Goal: Information Seeking & Learning: Learn about a topic

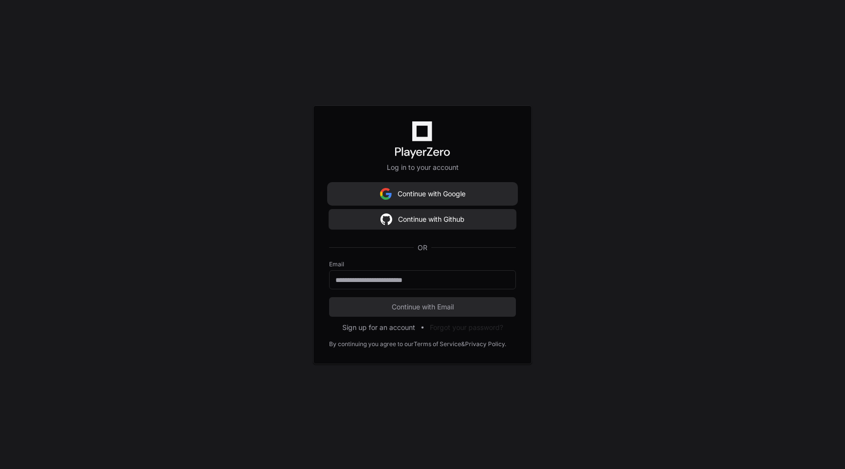
click at [471, 200] on button "Continue with Google" at bounding box center [422, 194] width 187 height 20
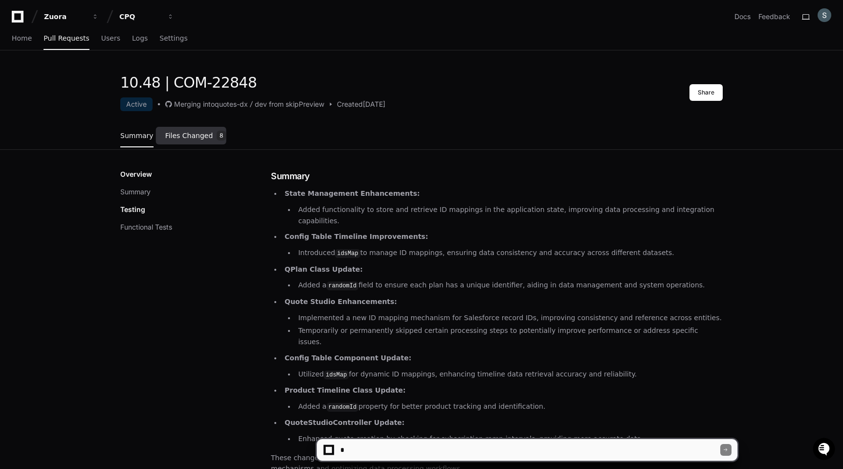
click at [200, 142] on link "Files Changed 8" at bounding box center [195, 136] width 61 height 26
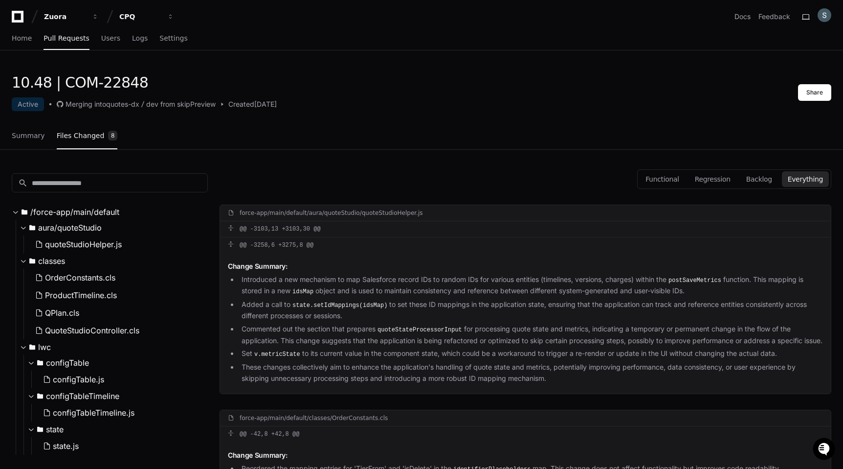
click at [43, 129] on div "Summary Files Changed 8" at bounding box center [65, 136] width 106 height 26
click at [41, 134] on span "Summary" at bounding box center [28, 136] width 33 height 6
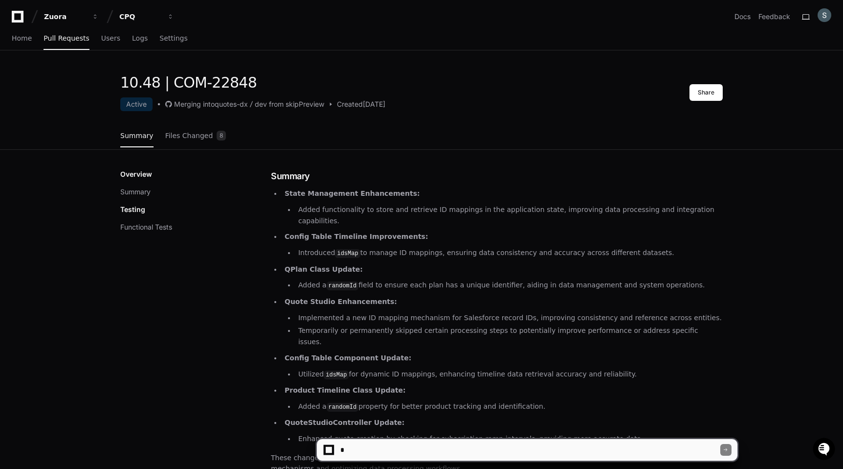
scroll to position [19, 0]
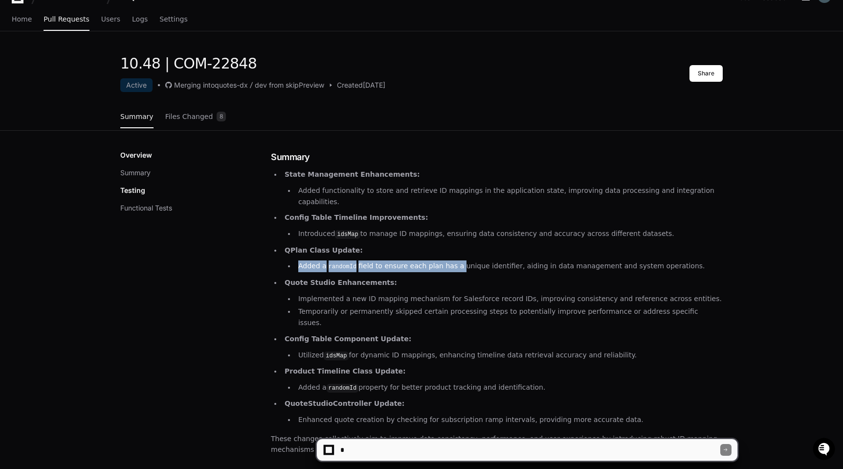
drag, startPoint x: 297, startPoint y: 257, endPoint x: 456, endPoint y: 259, distance: 159.0
click at [456, 260] on li "Added a randomId field to ensure each plan has a unique identifier, aiding in d…" at bounding box center [508, 266] width 427 height 12
click at [519, 260] on li "Added a randomId field to ensure each plan has a unique identifier, aiding in d…" at bounding box center [508, 266] width 427 height 12
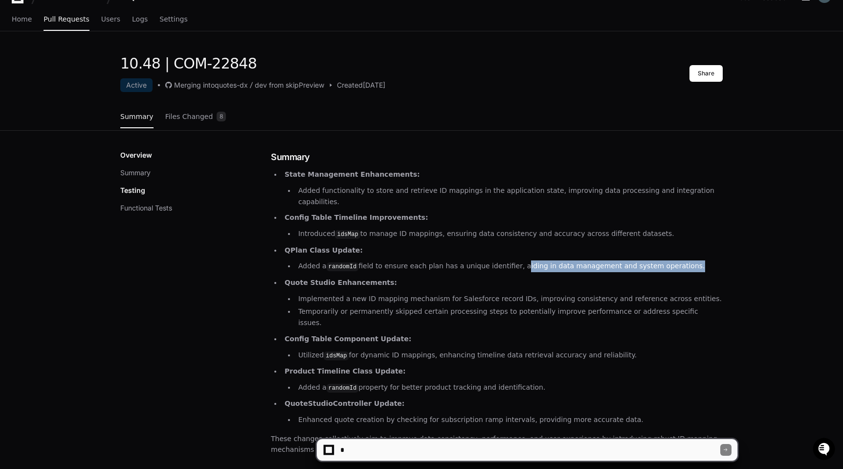
drag, startPoint x: 519, startPoint y: 252, endPoint x: 664, endPoint y: 260, distance: 145.0
click at [664, 260] on li "Added a randomId field to ensure each plan has a unique identifier, aiding in d…" at bounding box center [508, 266] width 427 height 12
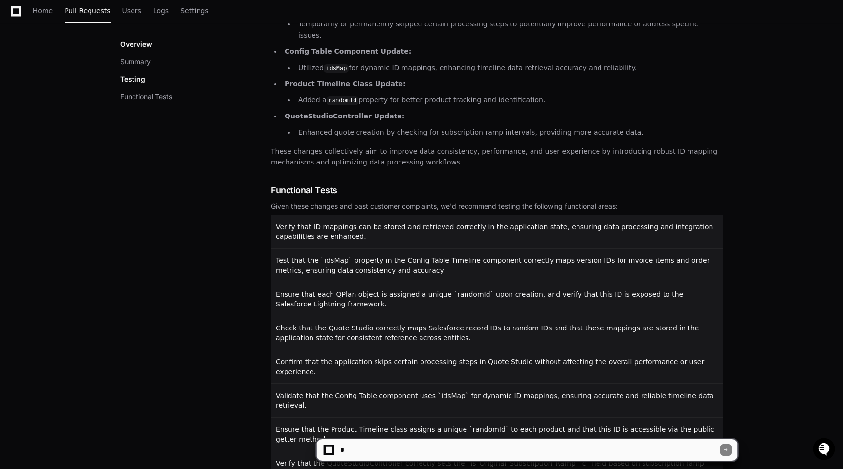
scroll to position [356, 0]
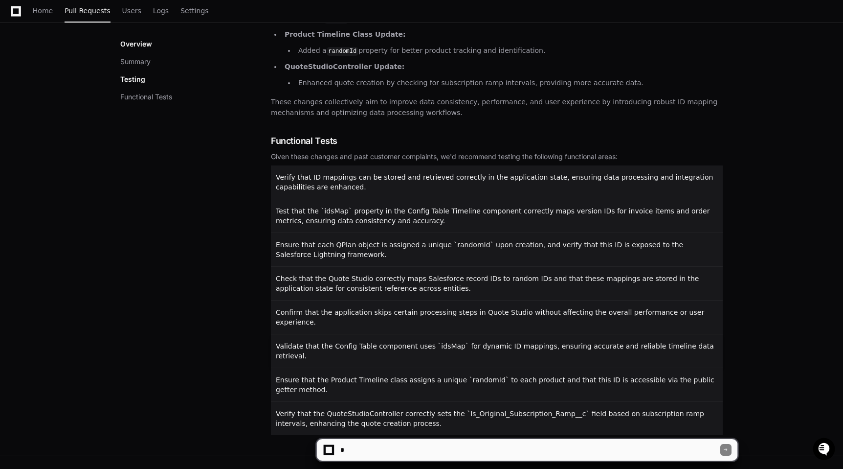
click at [347, 334] on div "Validate that the Config Table component uses `idsMap` for dynamic ID mappings,…" at bounding box center [497, 350] width 452 height 33
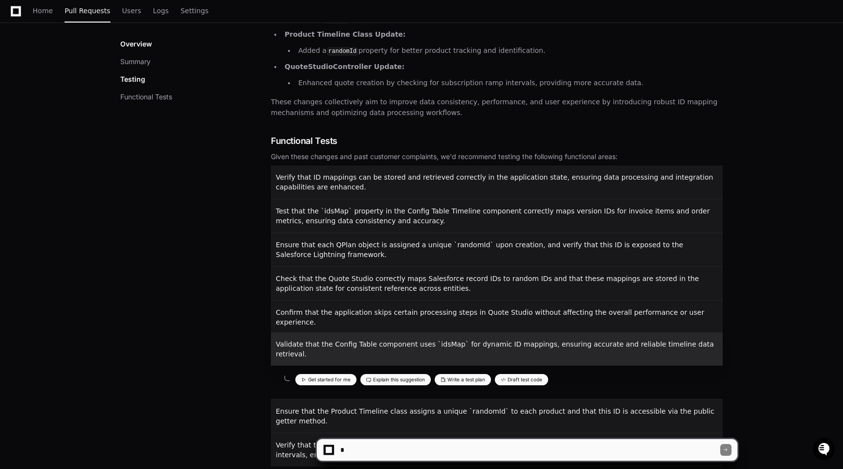
click at [259, 331] on div "Overview Summary Testing Functional Tests" at bounding box center [195, 140] width 151 height 652
click at [300, 339] on p "Validate that the Config Table component uses `idsMap` for dynamic ID mappings,…" at bounding box center [498, 349] width 444 height 20
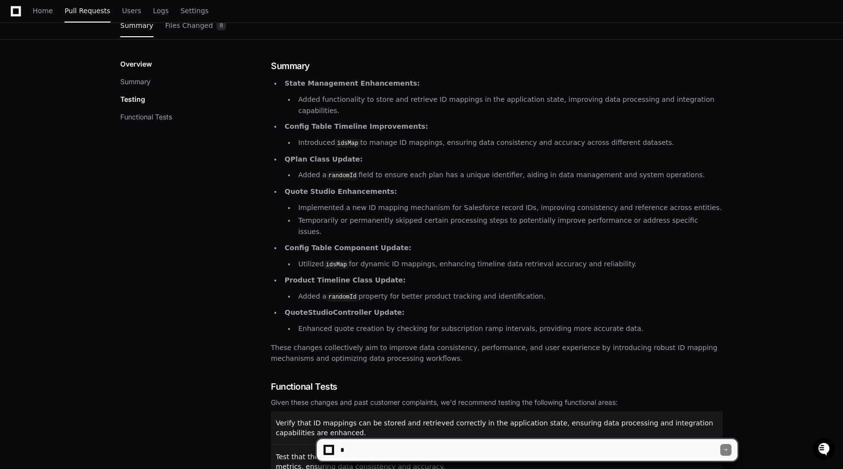
scroll to position [0, 0]
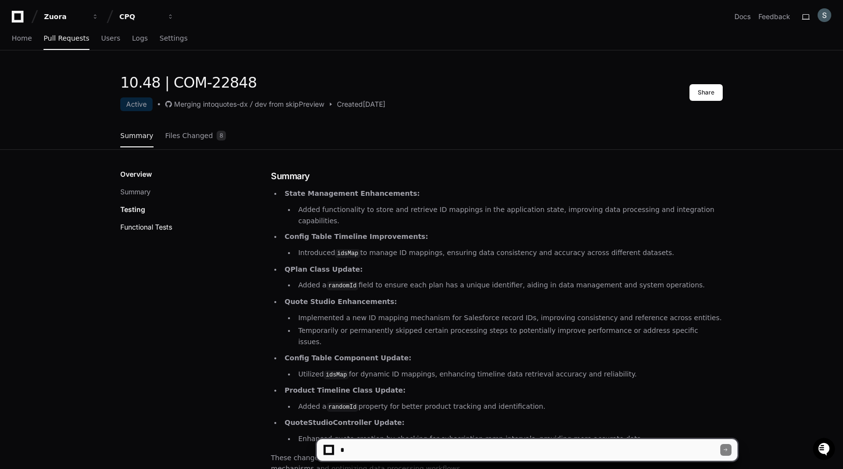
click at [141, 223] on button "Functional Tests" at bounding box center [146, 227] width 52 height 10
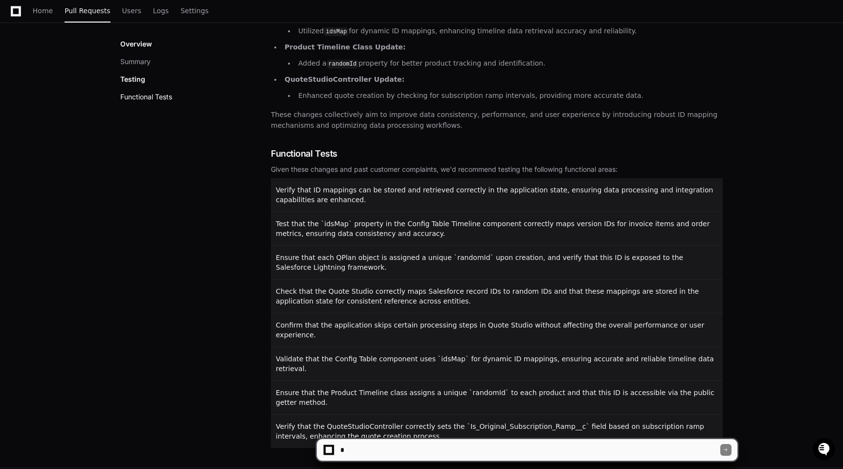
scroll to position [356, 0]
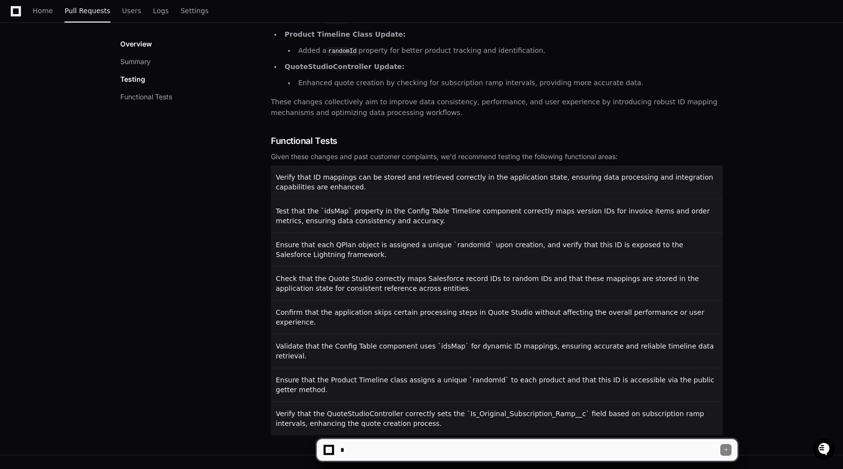
click at [125, 74] on p "Testing" at bounding box center [132, 79] width 25 height 10
click at [132, 99] on button "Functional Tests" at bounding box center [146, 97] width 52 height 10
click at [133, 78] on p "Testing" at bounding box center [132, 79] width 25 height 10
click at [133, 81] on p "Testing" at bounding box center [132, 79] width 25 height 10
click at [136, 59] on button "Summary" at bounding box center [135, 62] width 30 height 10
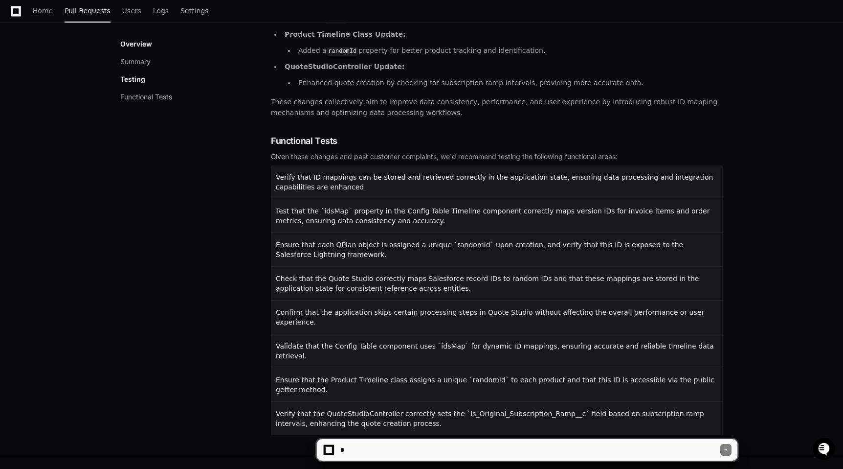
click at [423, 456] on textarea at bounding box center [529, 450] width 382 height 22
type textarea "*"
type textarea "**********"
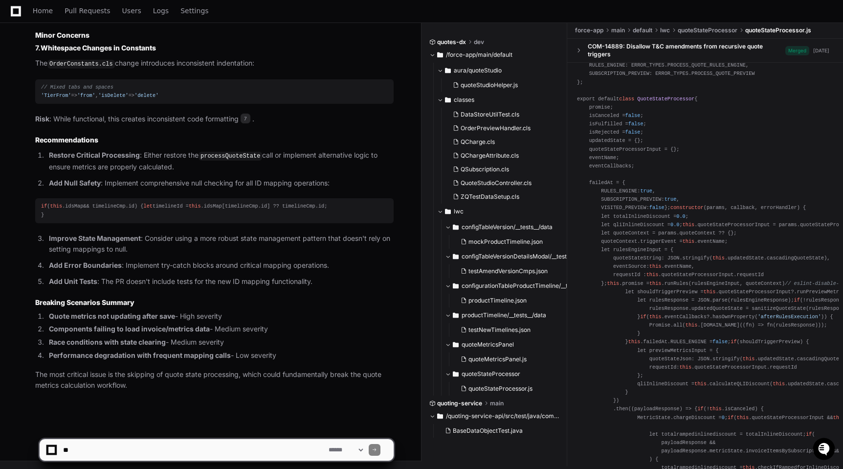
scroll to position [1394, 0]
click at [145, 150] on p "Restore Critical Processing : Either restore the processQuoteState call or impl…" at bounding box center [221, 161] width 345 height 22
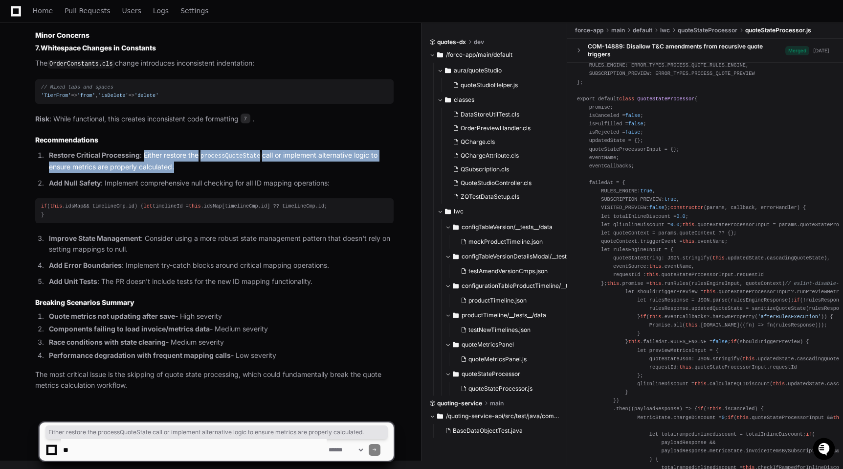
drag, startPoint x: 145, startPoint y: 147, endPoint x: 223, endPoint y: 155, distance: 78.6
click at [224, 156] on p "Restore Critical Processing : Either restore the processQuoteState call or impl…" at bounding box center [221, 161] width 345 height 22
click at [223, 155] on p "Restore Critical Processing : Either restore the processQuoteState call or impl…" at bounding box center [221, 161] width 345 height 22
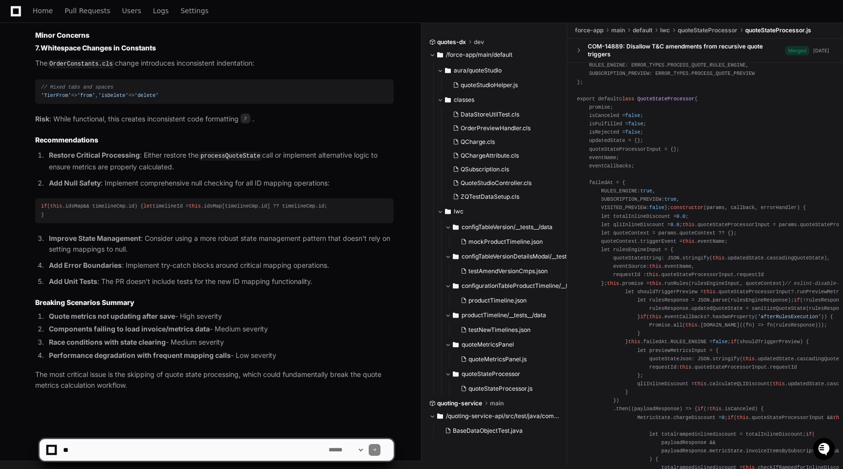
click at [131, 209] on div "if ( this . idsMap && timelineCmp. id ) { let timelineId = this . idsMap [timel…" at bounding box center [214, 210] width 347 height 17
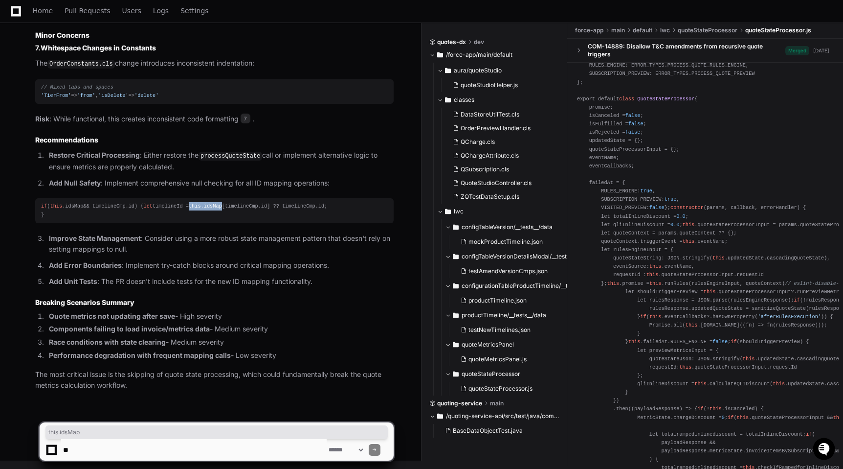
drag, startPoint x: 131, startPoint y: 209, endPoint x: 109, endPoint y: 209, distance: 22.0
click at [109, 209] on div "if ( this . idsMap && timelineCmp. id ) { let timelineId = this . idsMap [timel…" at bounding box center [214, 210] width 347 height 17
drag, startPoint x: 109, startPoint y: 209, endPoint x: 132, endPoint y: 209, distance: 23.5
click at [133, 209] on div "if ( this . idsMap && timelineCmp. id ) { let timelineId = this . idsMap [timel…" at bounding box center [214, 210] width 347 height 17
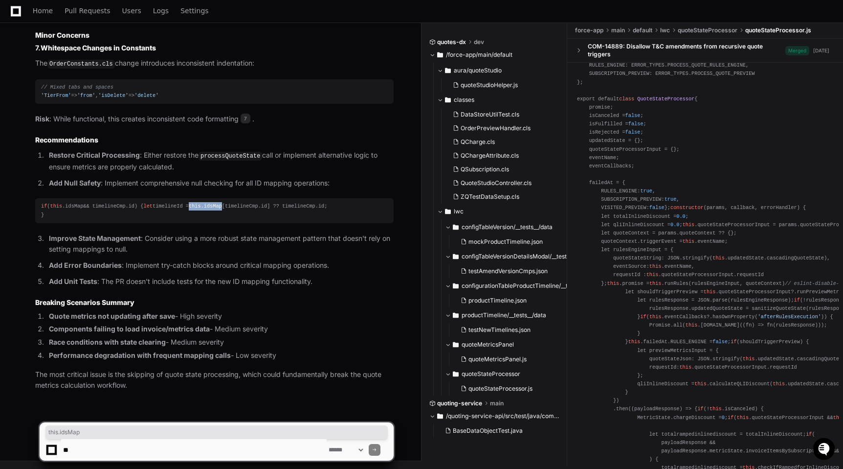
click at [204, 209] on span "idsMap" at bounding box center [213, 206] width 18 height 6
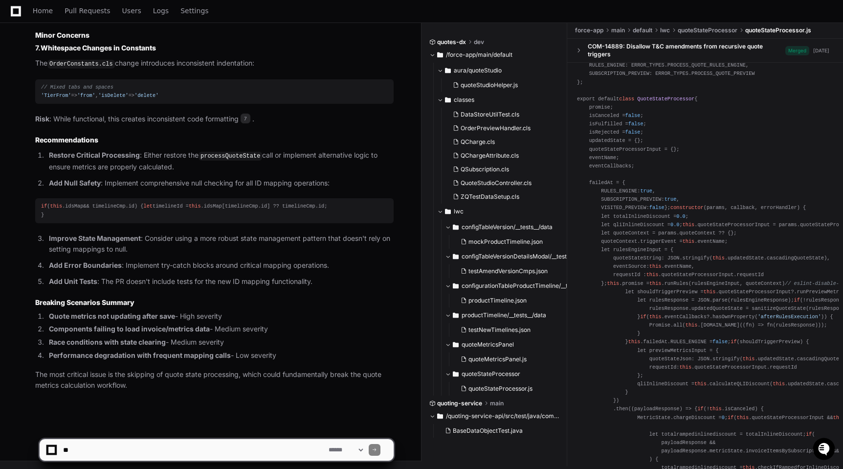
click at [145, 237] on p "Improve State Management : Consider using a more robust state management patter…" at bounding box center [221, 244] width 345 height 22
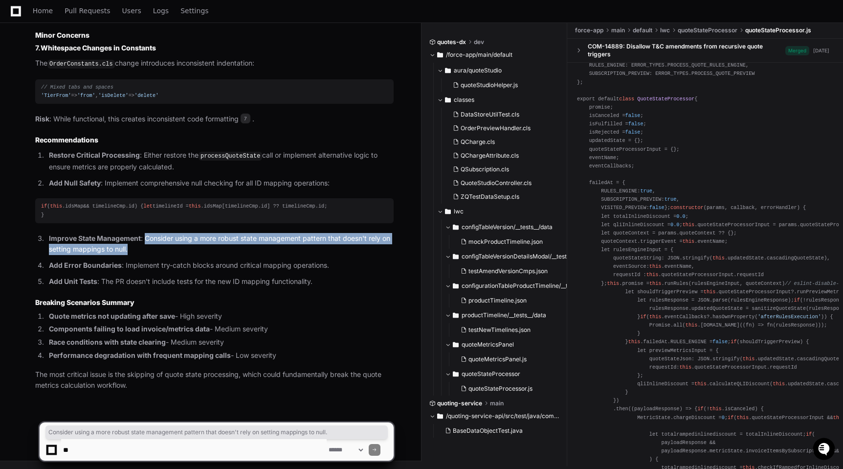
drag, startPoint x: 145, startPoint y: 237, endPoint x: 161, endPoint y: 246, distance: 18.8
click at [161, 246] on p "Improve State Management : Consider using a more robust state management patter…" at bounding box center [221, 244] width 345 height 22
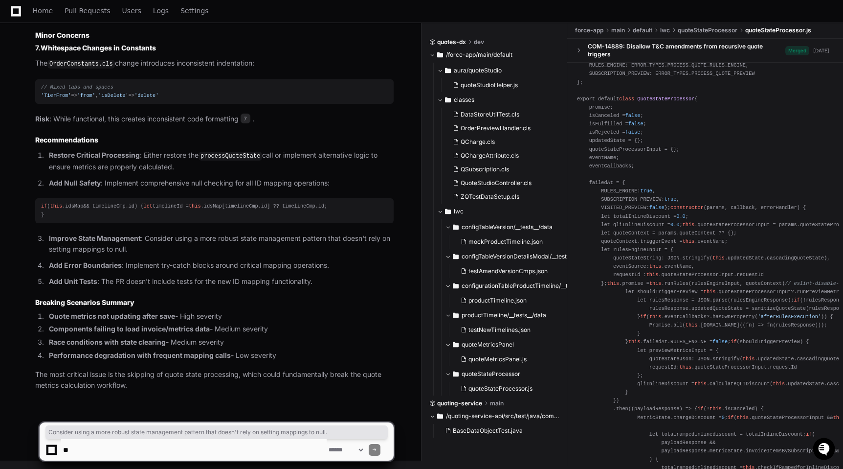
drag, startPoint x: 161, startPoint y: 246, endPoint x: 146, endPoint y: 245, distance: 15.2
click at [146, 245] on p "Improve State Management : Consider using a more robust state management patter…" at bounding box center [221, 244] width 345 height 22
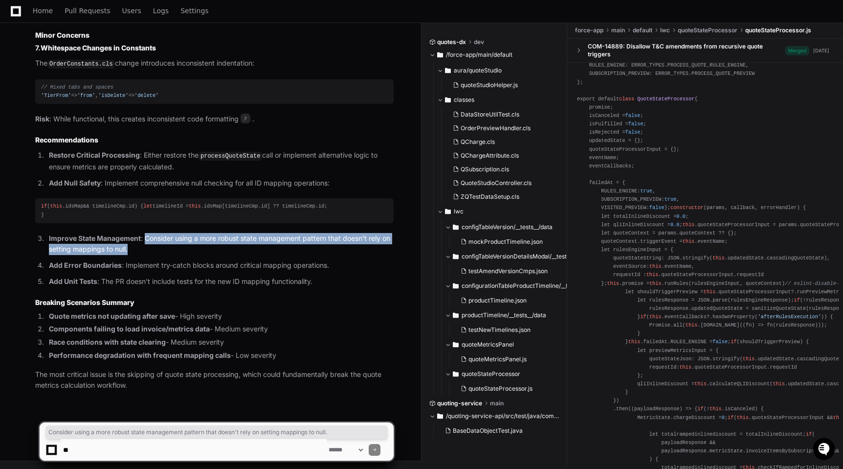
drag, startPoint x: 146, startPoint y: 240, endPoint x: 151, endPoint y: 251, distance: 12.3
click at [151, 252] on p "Improve State Management : Consider using a more robust state management patter…" at bounding box center [221, 244] width 345 height 22
click at [151, 251] on p "Improve State Management : Consider using a more robust state management patter…" at bounding box center [221, 244] width 345 height 22
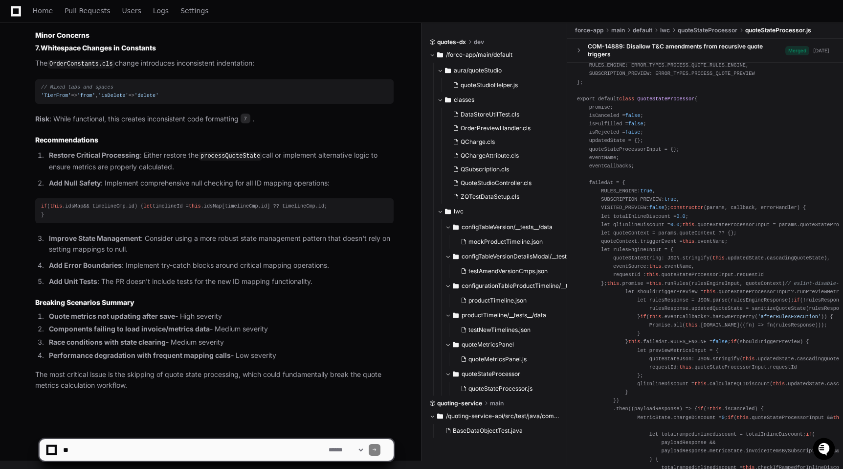
click at [107, 314] on strong "Quote metrics not updating after save" at bounding box center [112, 316] width 126 height 8
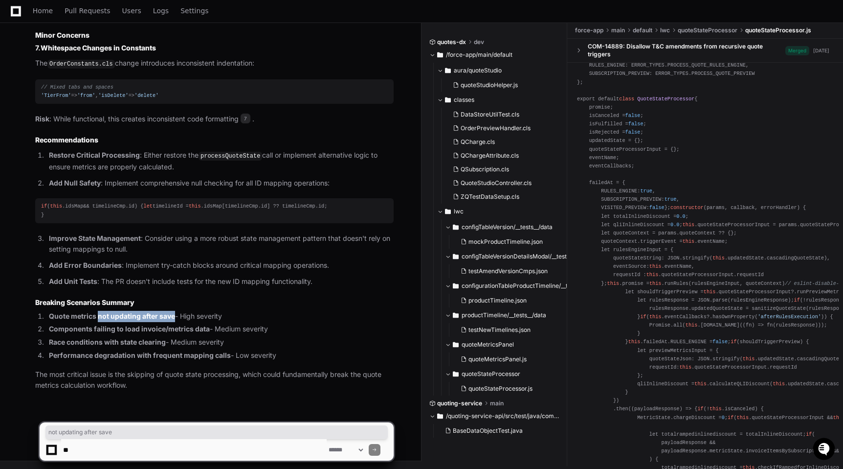
drag, startPoint x: 107, startPoint y: 314, endPoint x: 162, endPoint y: 314, distance: 55.3
click at [162, 314] on strong "Quote metrics not updating after save" at bounding box center [112, 316] width 126 height 8
drag, startPoint x: 162, startPoint y: 314, endPoint x: 65, endPoint y: 313, distance: 97.8
click at [64, 313] on strong "Quote metrics not updating after save" at bounding box center [112, 316] width 126 height 8
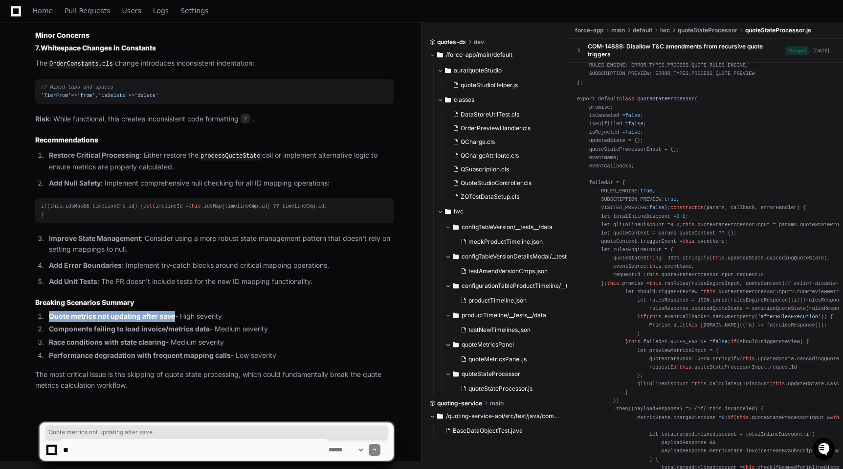
click at [65, 313] on strong "Quote metrics not updating after save" at bounding box center [112, 316] width 126 height 8
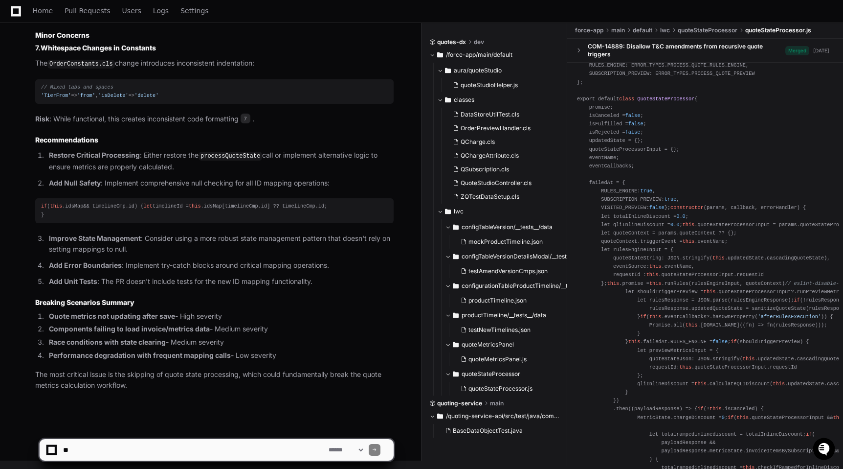
click at [160, 317] on strong "Quote metrics not updating after save" at bounding box center [112, 316] width 126 height 8
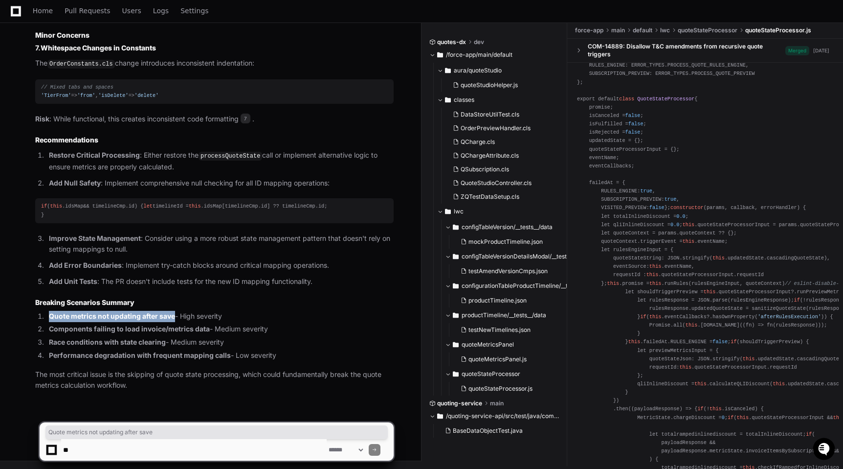
drag, startPoint x: 160, startPoint y: 317, endPoint x: 57, endPoint y: 316, distance: 103.2
click at [57, 316] on strong "Quote metrics not updating after save" at bounding box center [112, 316] width 126 height 8
drag, startPoint x: 47, startPoint y: 331, endPoint x: 202, endPoint y: 330, distance: 155.1
click at [202, 330] on li "Components failing to load invoice/metrics data - Medium severity" at bounding box center [220, 328] width 348 height 11
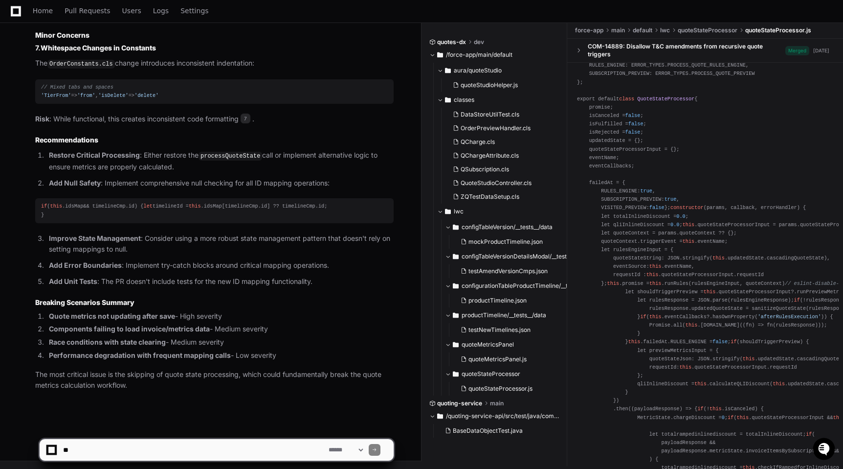
click at [200, 344] on li "Race conditions with state clearing - Medium severity" at bounding box center [220, 342] width 348 height 11
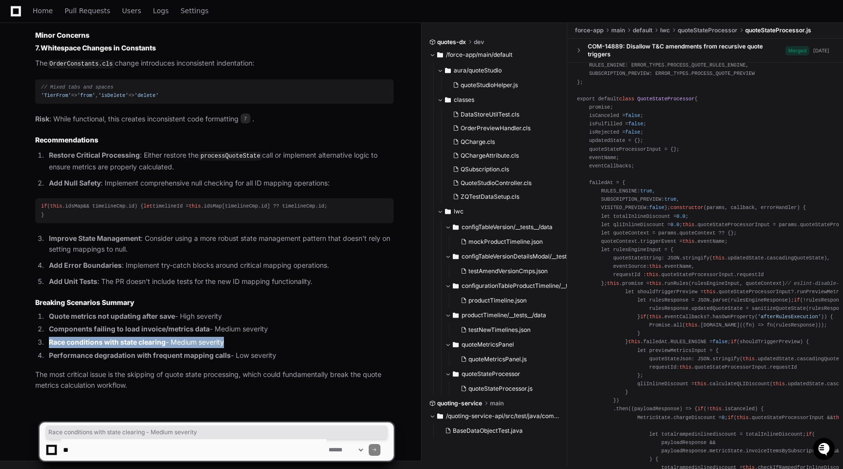
click at [200, 344] on li "Race conditions with state clearing - Medium severity" at bounding box center [220, 342] width 348 height 11
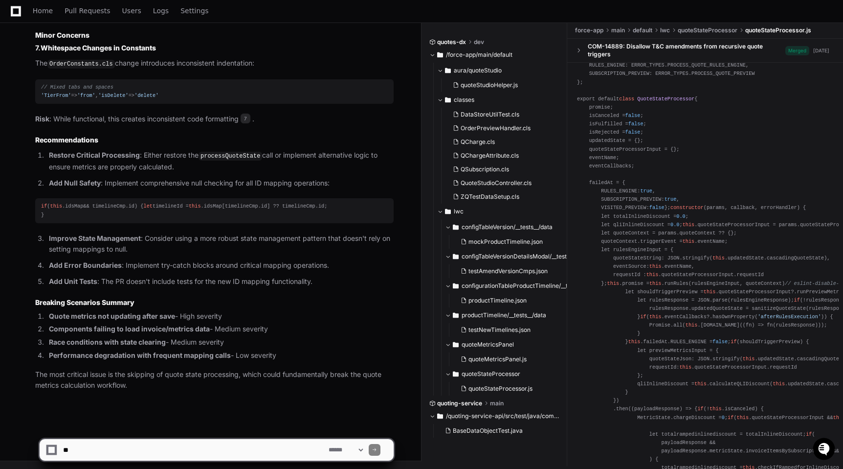
click at [269, 449] on textarea at bounding box center [194, 450] width 266 height 22
click at [337, 452] on select "**********" at bounding box center [346, 449] width 38 height 7
click at [294, 454] on textarea at bounding box center [194, 450] width 266 height 22
click at [256, 455] on textarea at bounding box center [194, 450] width 266 height 22
type textarea "**********"
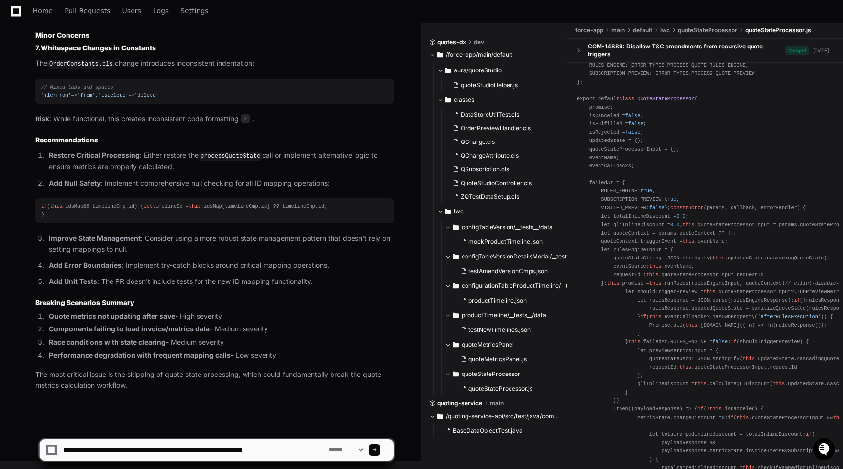
click at [260, 449] on textarea at bounding box center [194, 450] width 266 height 22
type textarea "**********"
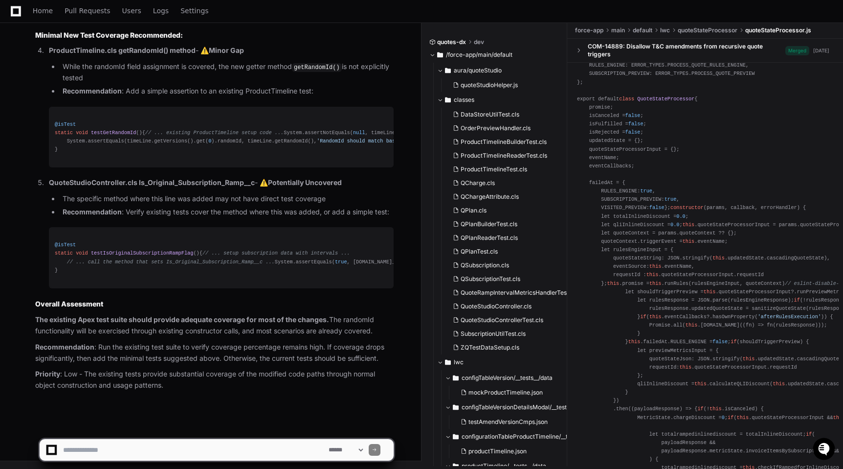
scroll to position [2220, 0]
click at [134, 442] on textarea at bounding box center [194, 450] width 266 height 22
